Goal: Find specific page/section: Find specific page/section

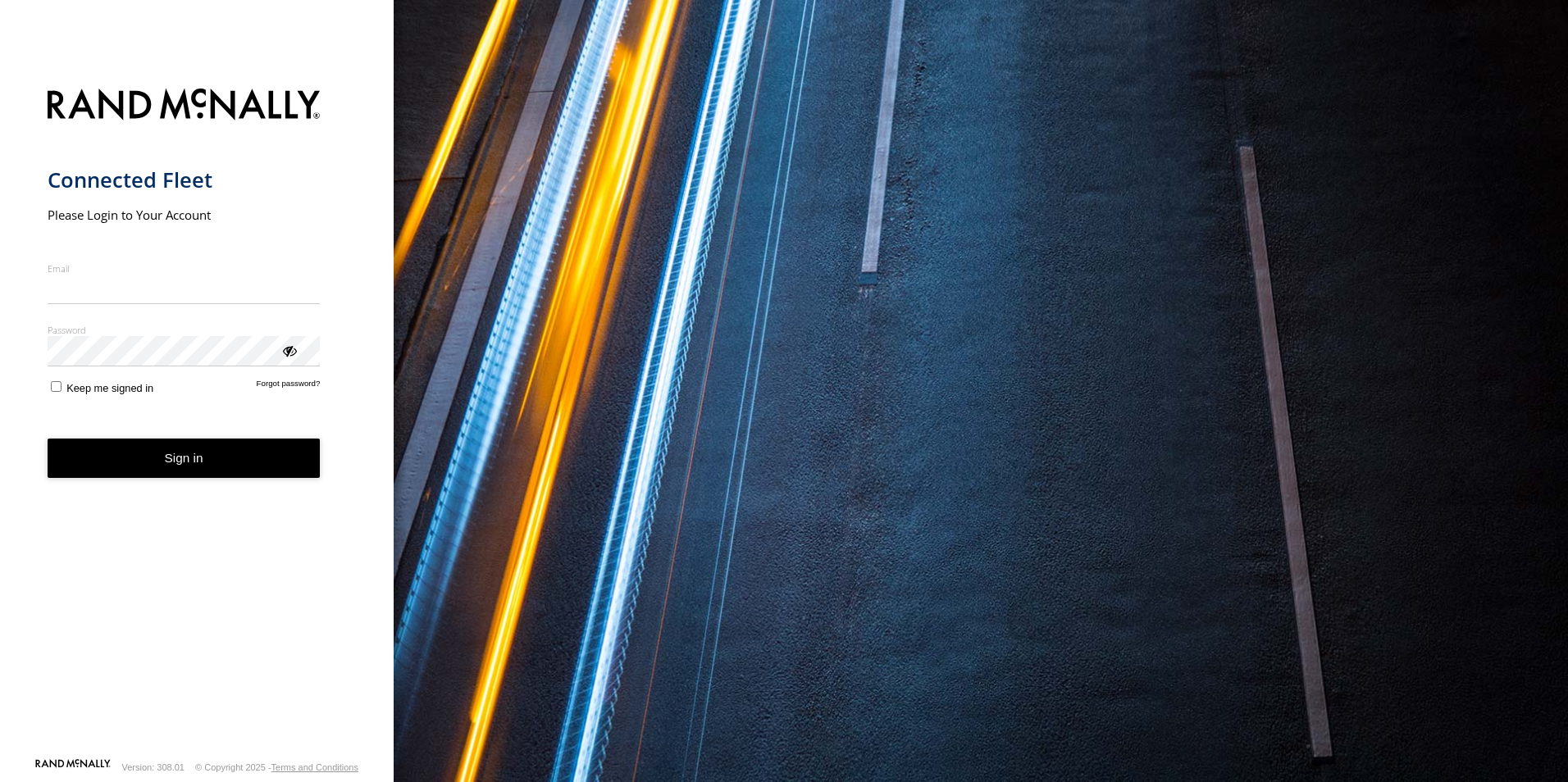
type input "**********"
click at [145, 472] on button "Sign in" at bounding box center [185, 459] width 273 height 40
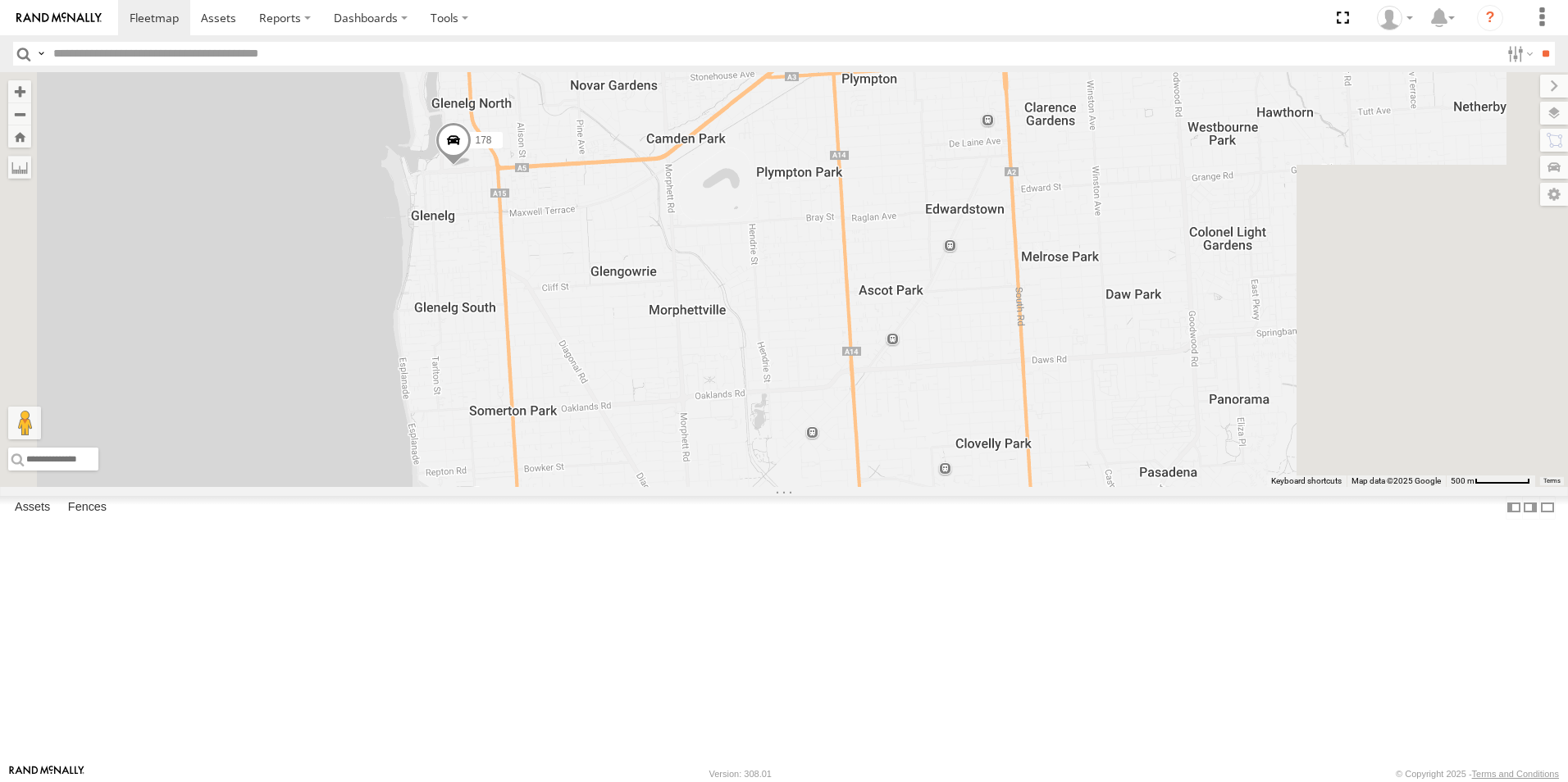
drag, startPoint x: 1173, startPoint y: 556, endPoint x: 1072, endPoint y: 552, distance: 101.1
click at [1072, 487] on div "178 177 172" at bounding box center [784, 280] width 1568 height 415
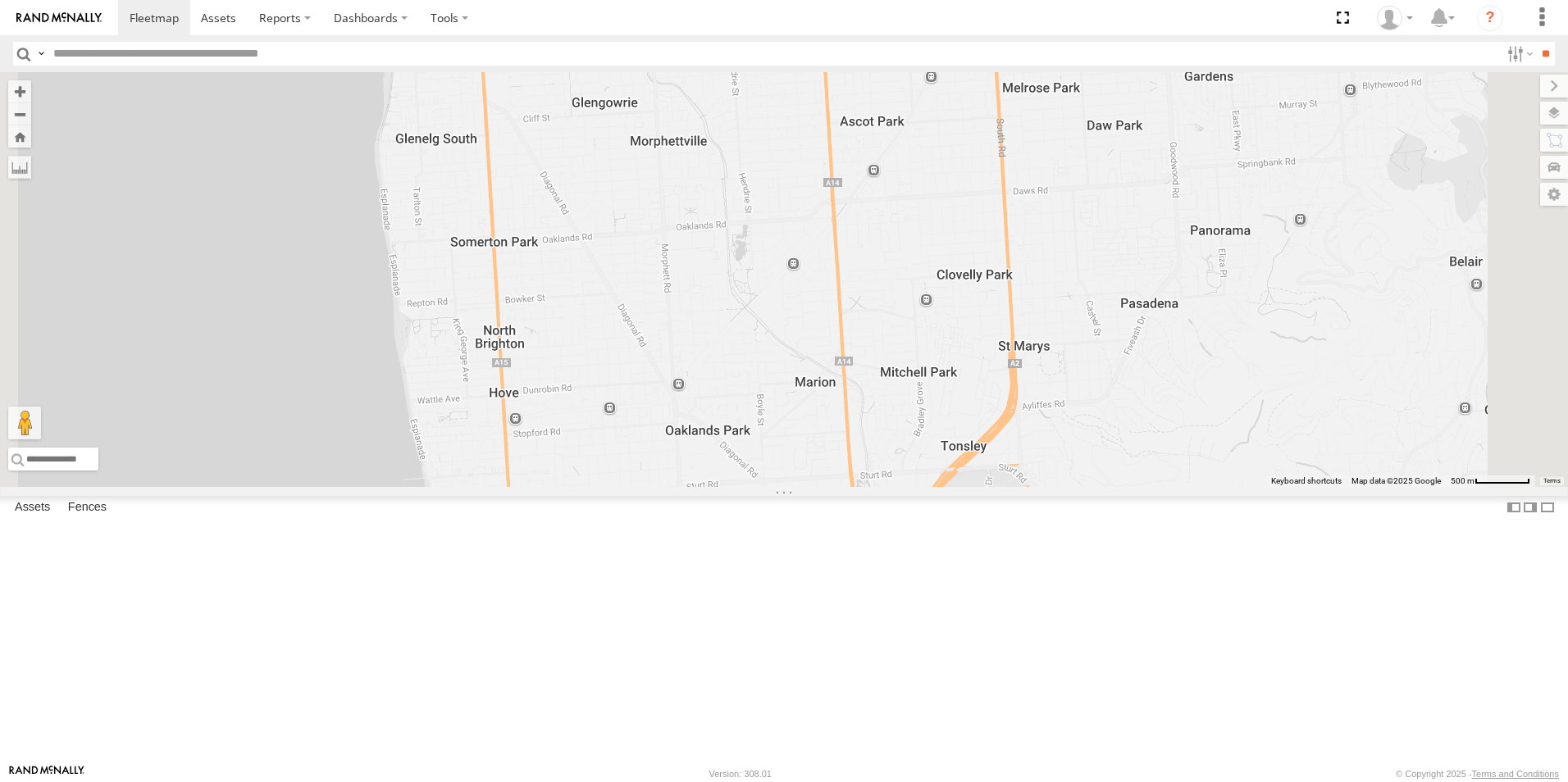
drag, startPoint x: 1182, startPoint y: 529, endPoint x: 1164, endPoint y: 362, distance: 168.0
click at [1164, 362] on div "178 177 172" at bounding box center [784, 280] width 1568 height 415
